Goal: Find specific page/section: Find specific page/section

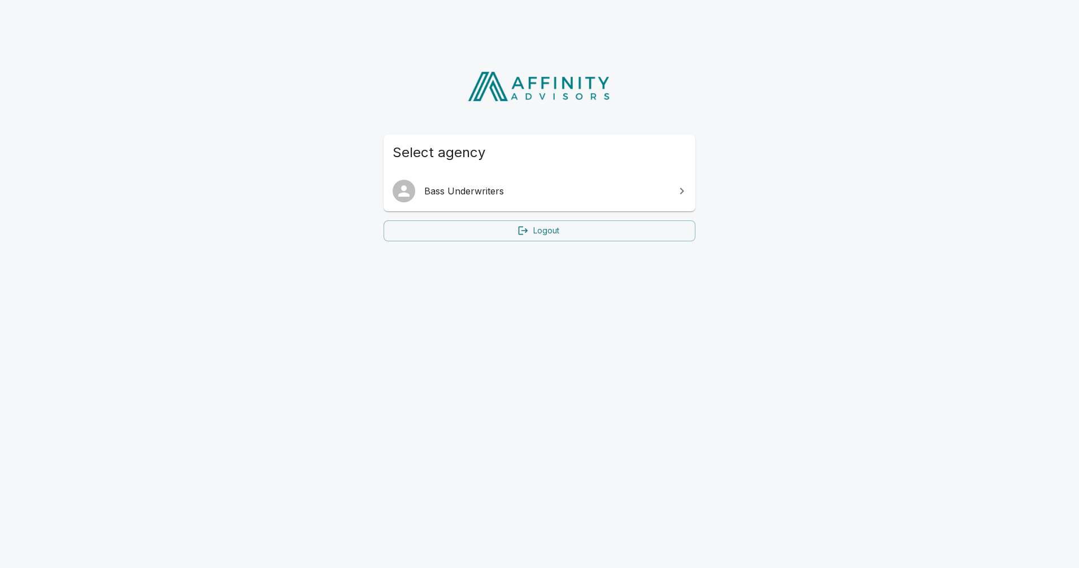
click at [482, 191] on span "Bass Underwriters" at bounding box center [546, 191] width 244 height 14
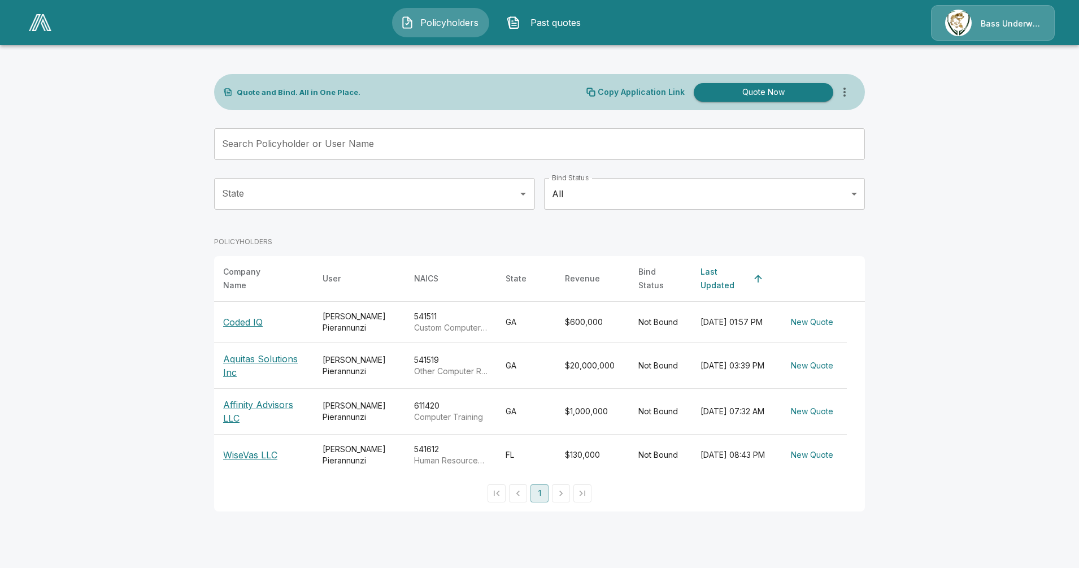
click at [256, 315] on p "Coded IQ" at bounding box center [263, 322] width 81 height 14
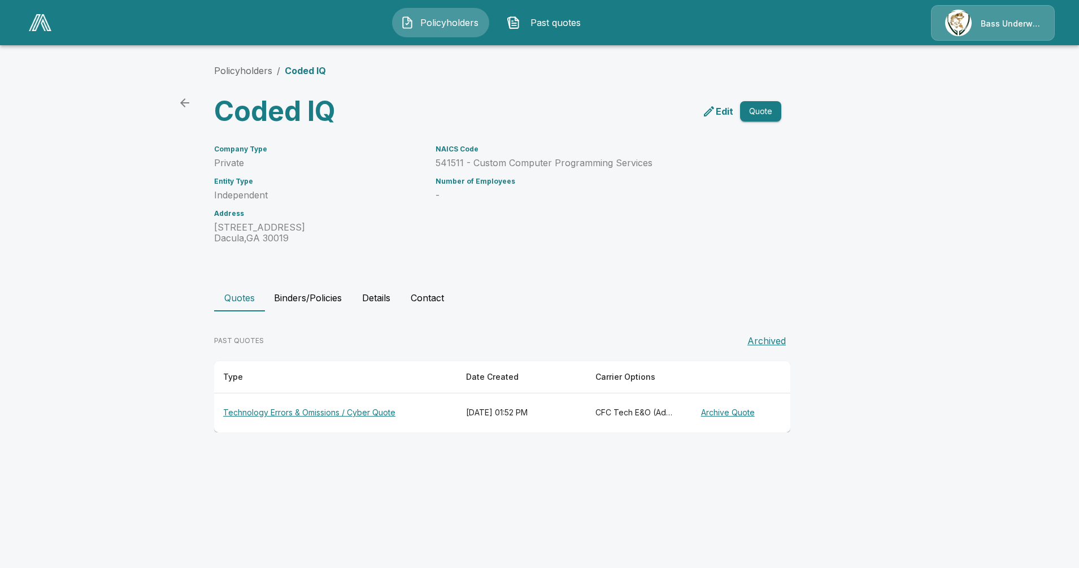
click at [354, 414] on th "Technology Errors & Omissions / Cyber Quote" at bounding box center [335, 412] width 243 height 39
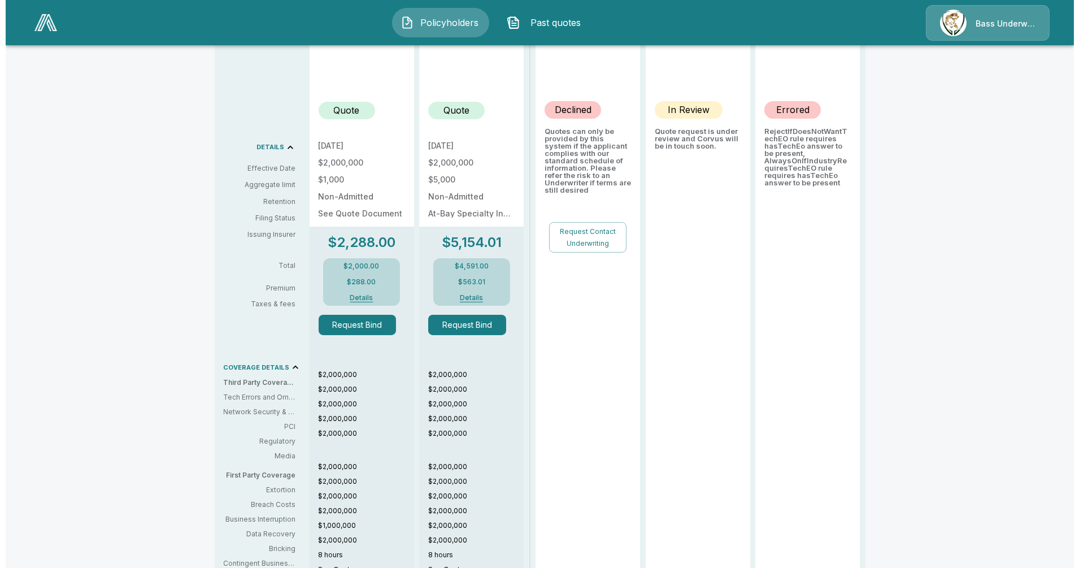
scroll to position [137, 0]
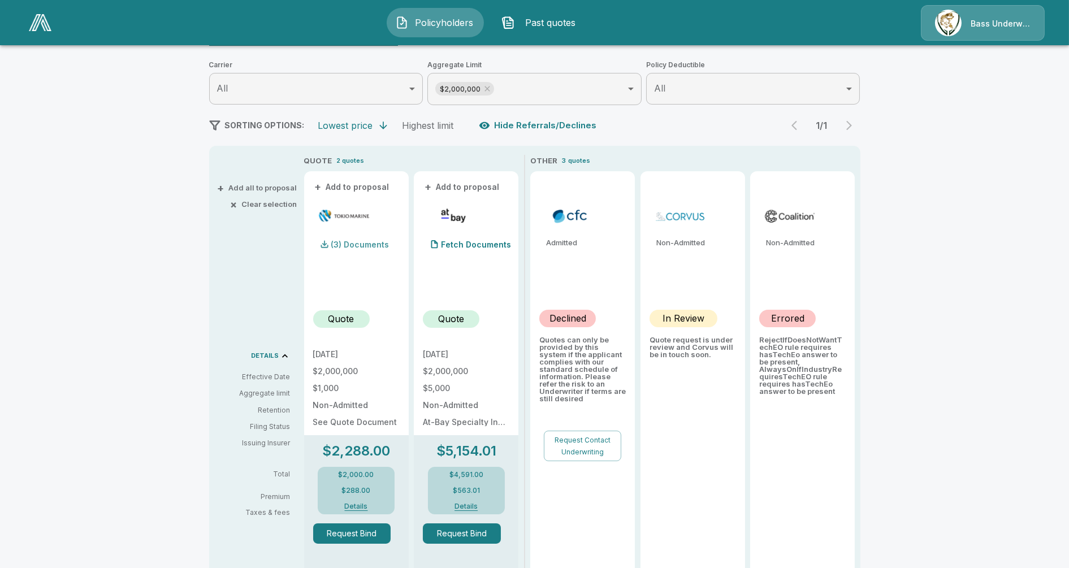
click at [372, 249] on div "(3) Documents" at bounding box center [351, 244] width 76 height 23
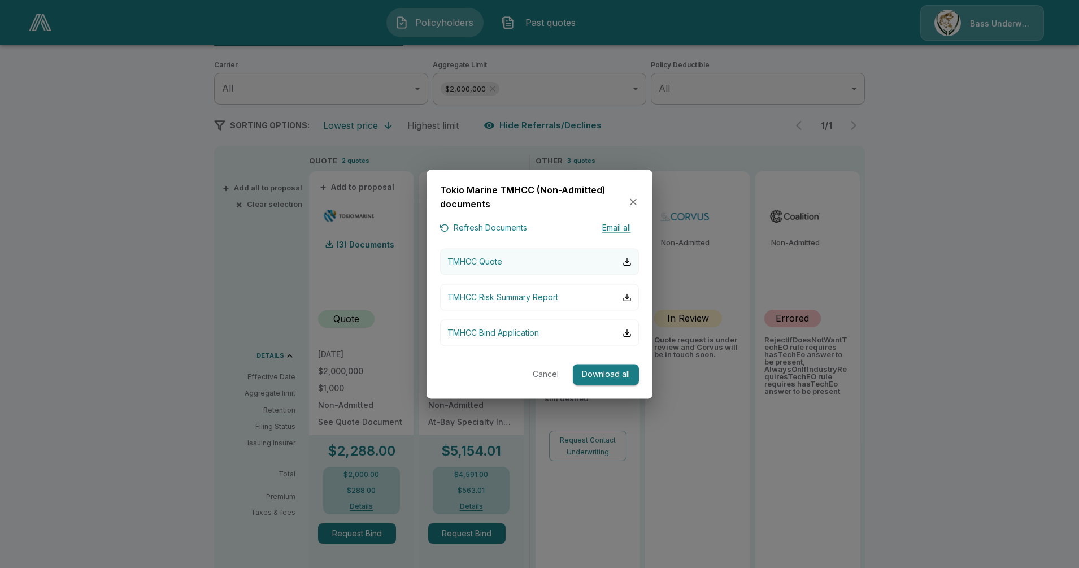
click at [478, 259] on p "TMHCC Quote" at bounding box center [475, 262] width 55 height 12
